Goal: Contribute content: Contribute content

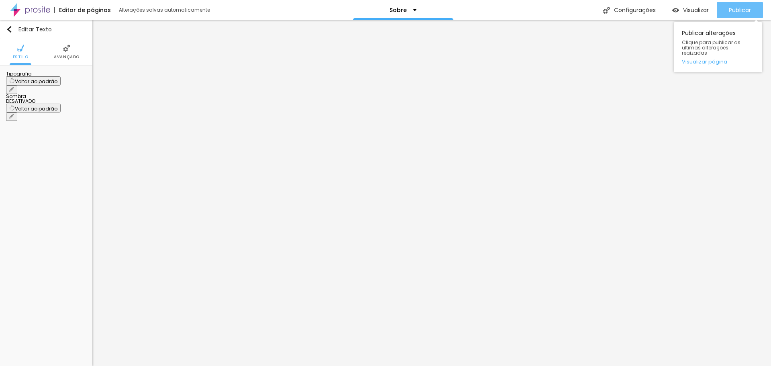
click at [734, 11] on span "Publicar" at bounding box center [740, 10] width 22 height 6
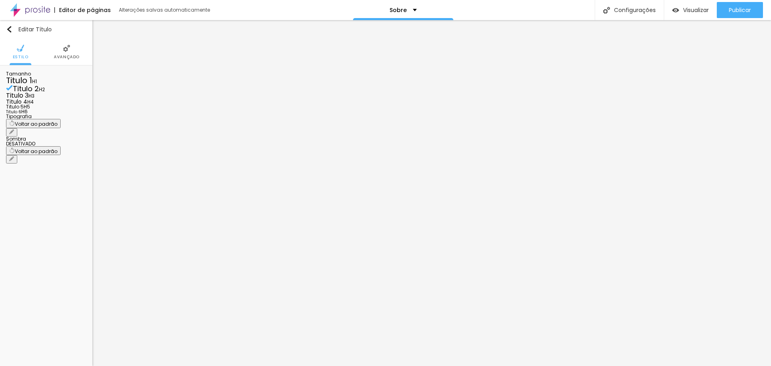
click at [14, 134] on icon "button" at bounding box center [11, 131] width 5 height 5
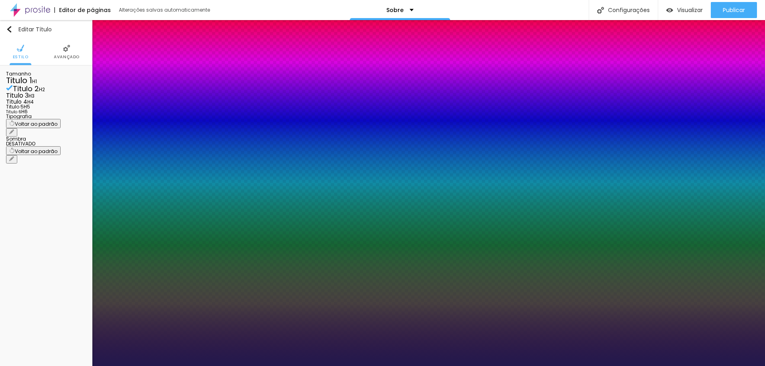
type input "1"
type input "2"
type input "8"
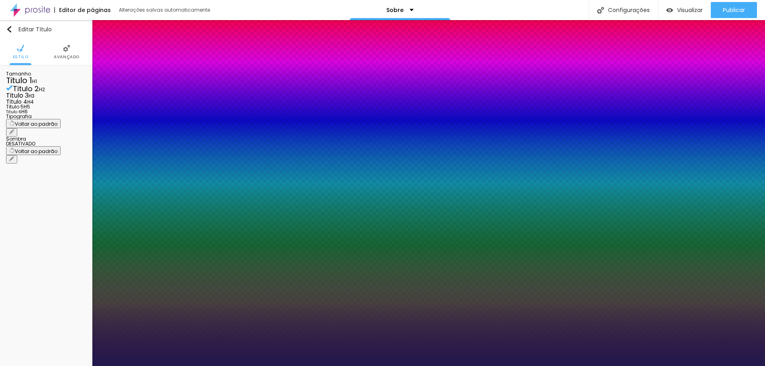
type input "1"
type input "2"
type input "8"
type input "1"
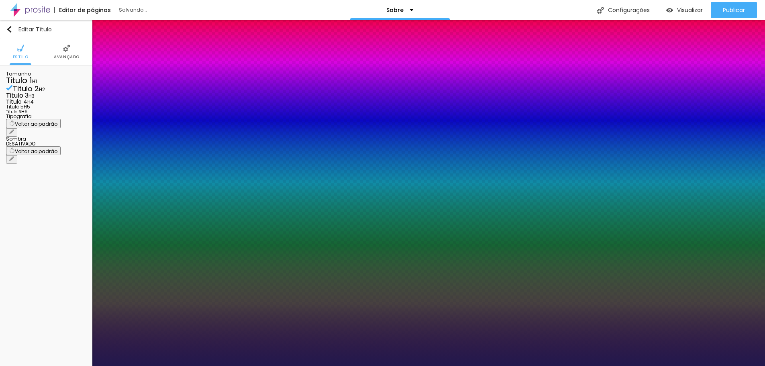
type input "8"
type input "1"
type input "20"
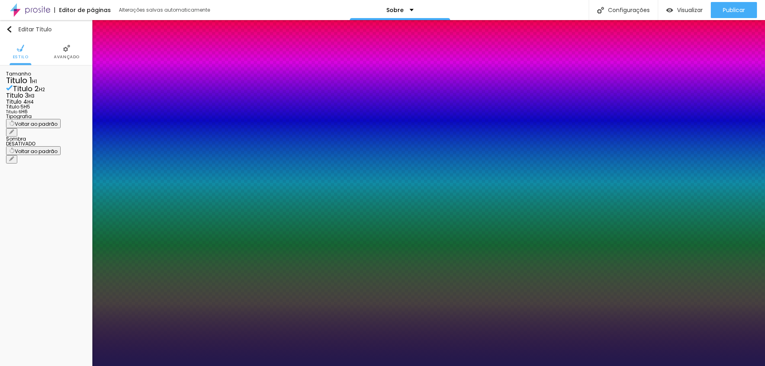
type input "1"
type input "20"
click at [456, 366] on div at bounding box center [382, 366] width 765 height 0
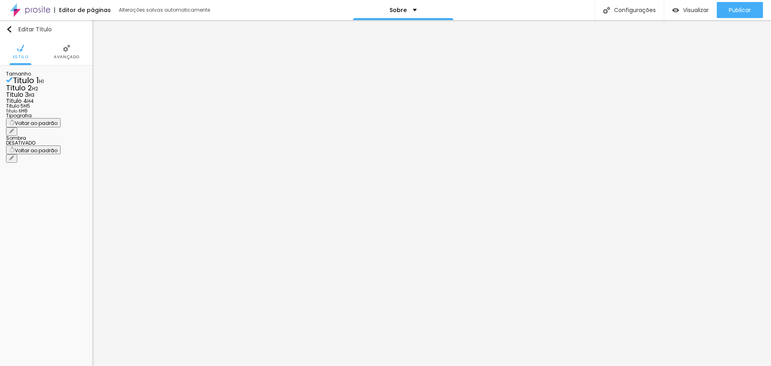
click at [14, 133] on icon "button" at bounding box center [11, 131] width 5 height 5
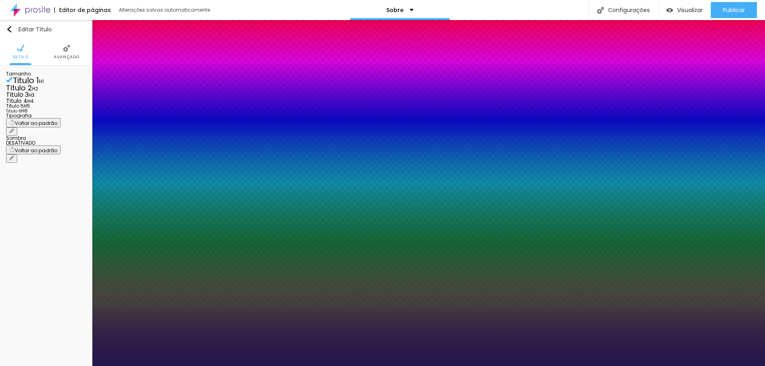
type input "1"
type input "8"
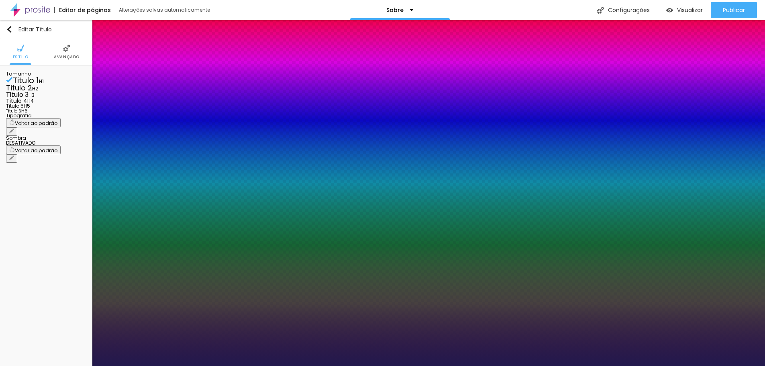
type input "2"
type input "1"
type input "20"
type input "1"
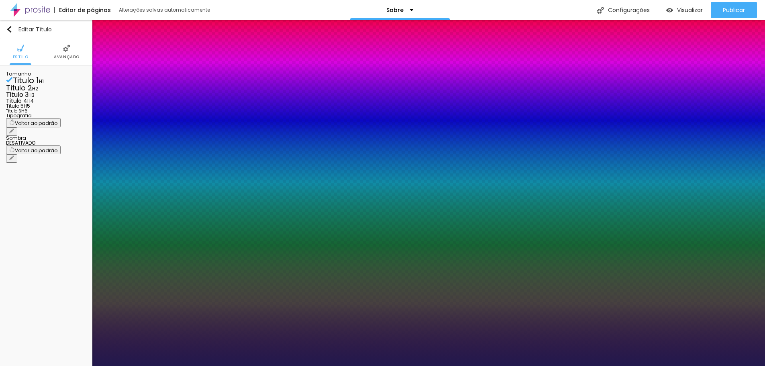
type input "20"
click at [416, 366] on div at bounding box center [382, 366] width 765 height 0
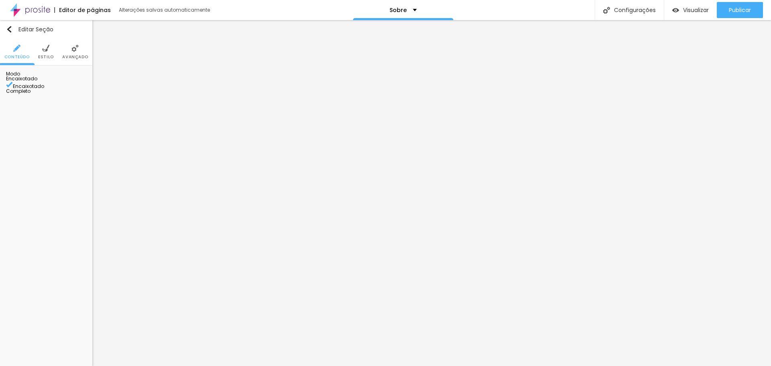
click at [23, 12] on img at bounding box center [30, 10] width 40 height 20
